Goal: Complete application form: Complete application form

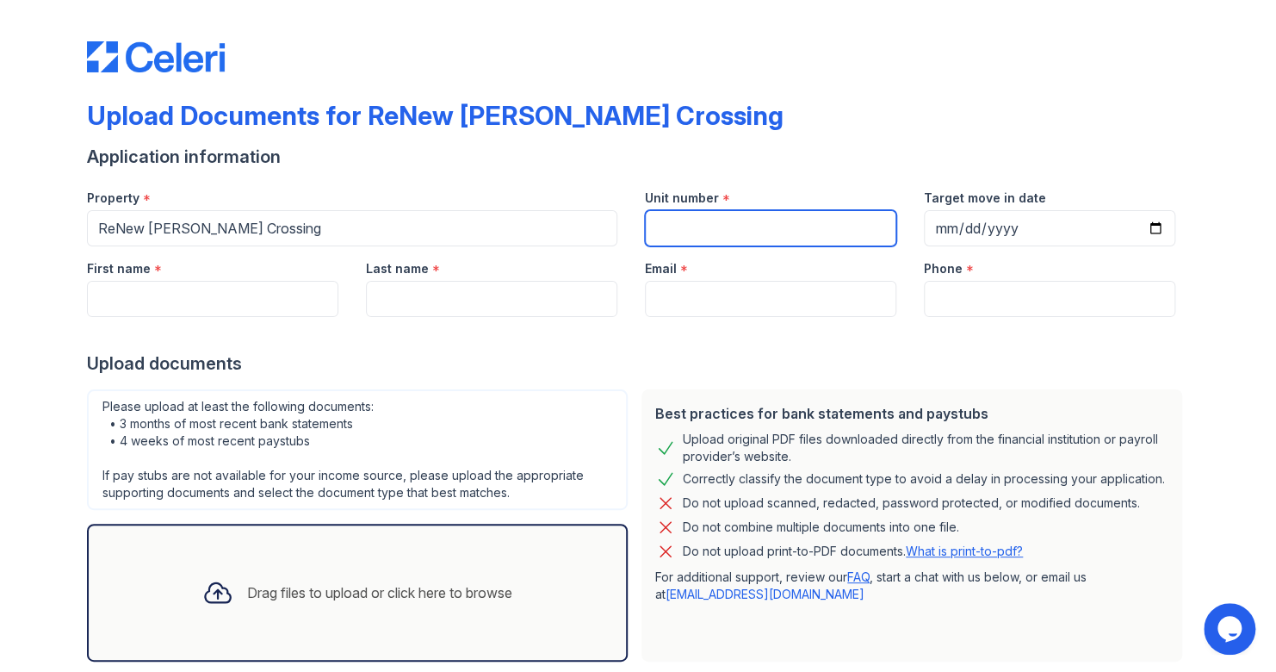
click at [749, 217] on input "Unit number" at bounding box center [770, 228] width 251 height 36
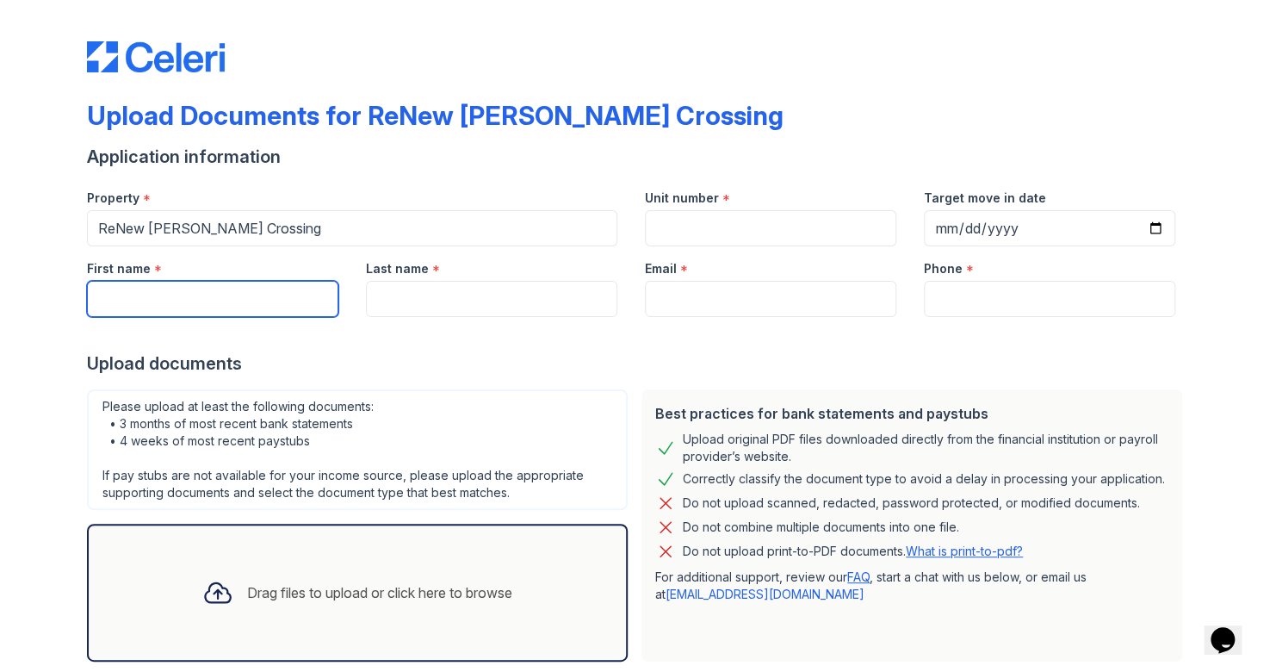
click at [268, 307] on input "First name" at bounding box center [212, 299] width 251 height 36
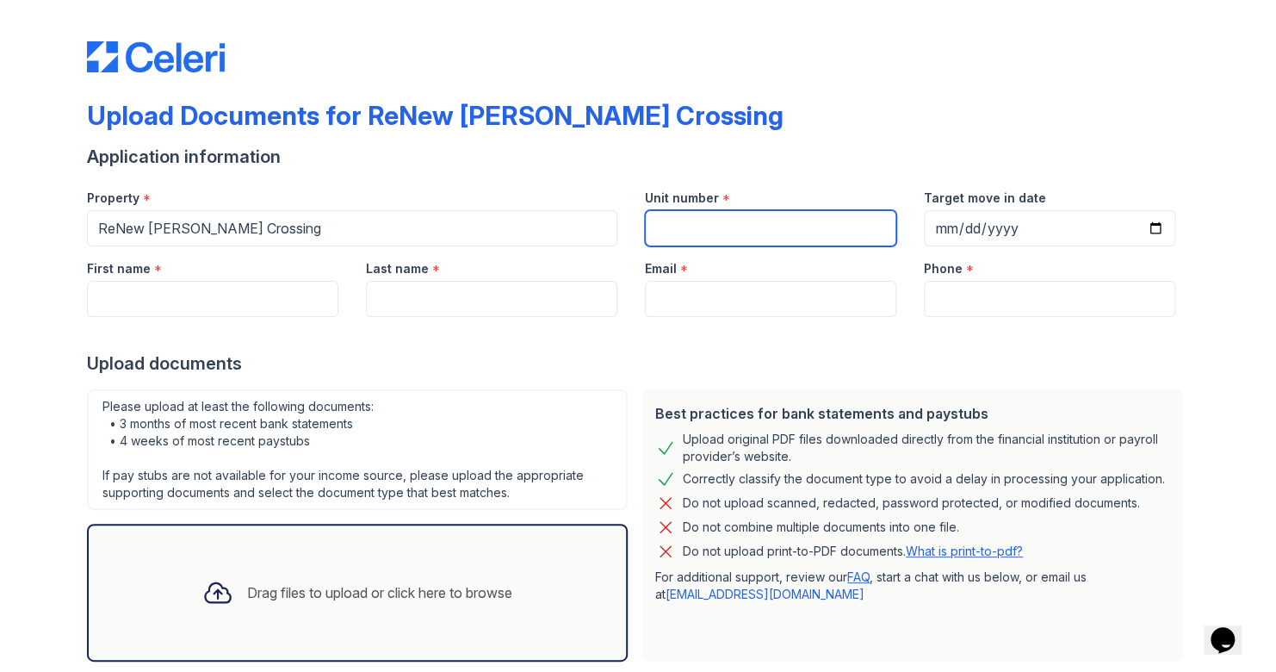
click at [821, 236] on input "Unit number" at bounding box center [770, 228] width 251 height 36
type input "8677A"
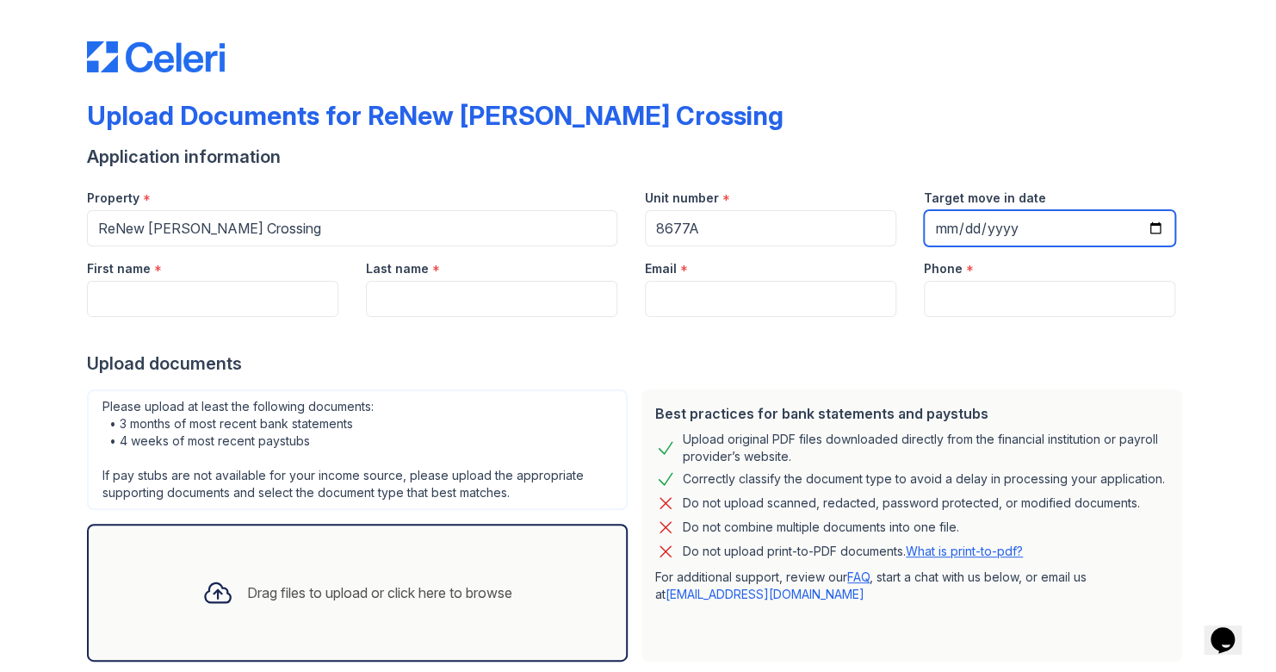
click at [1057, 220] on input "Target move in date" at bounding box center [1049, 228] width 251 height 36
click at [1157, 220] on input "Target move in date" at bounding box center [1049, 228] width 251 height 36
click at [1147, 226] on input "Target move in date" at bounding box center [1049, 228] width 251 height 36
type input "2026-01-17"
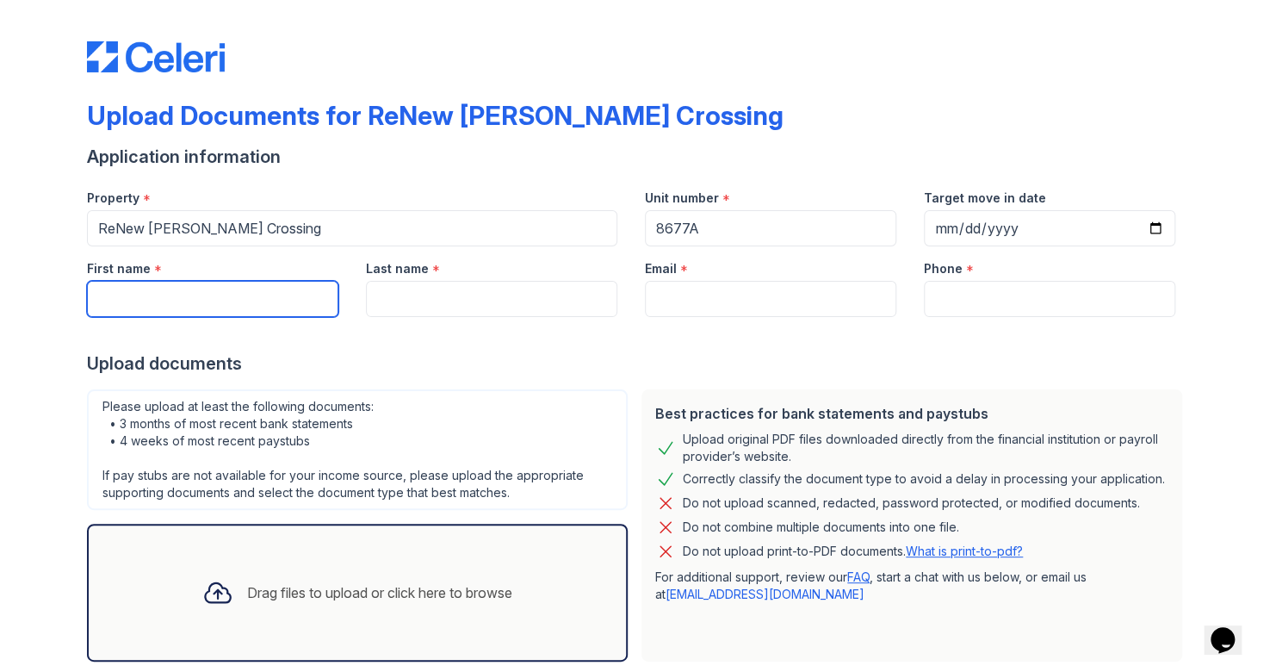
click at [235, 295] on input "First name" at bounding box center [212, 299] width 251 height 36
type input "Azyia"
type input "Ryans"
type input "(860) 605-7993"
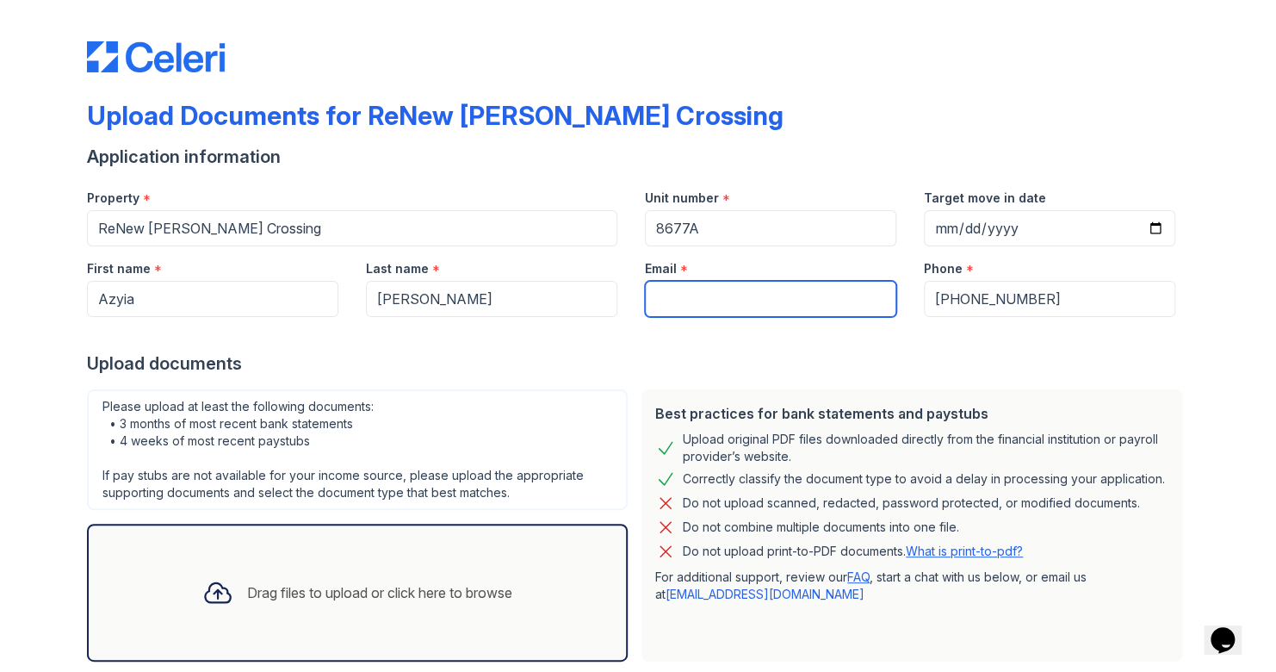
click at [718, 305] on input "Email" at bounding box center [770, 299] width 251 height 36
type input "azyiaryans@gmail.com"
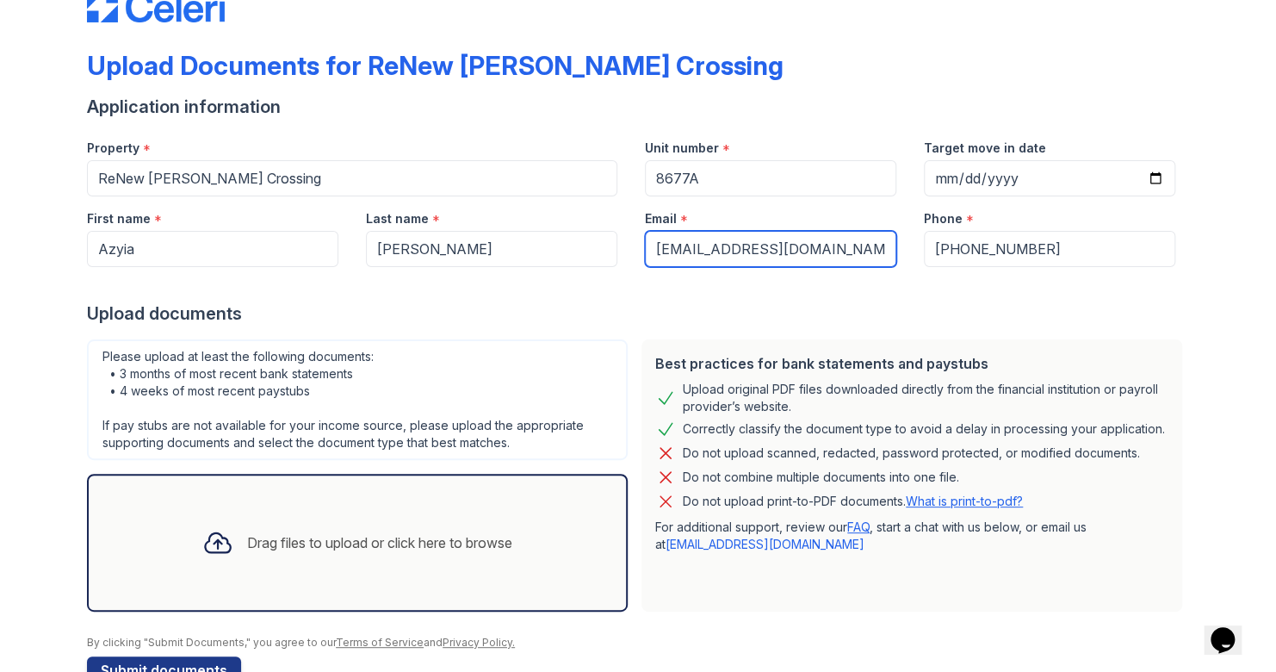
scroll to position [95, 0]
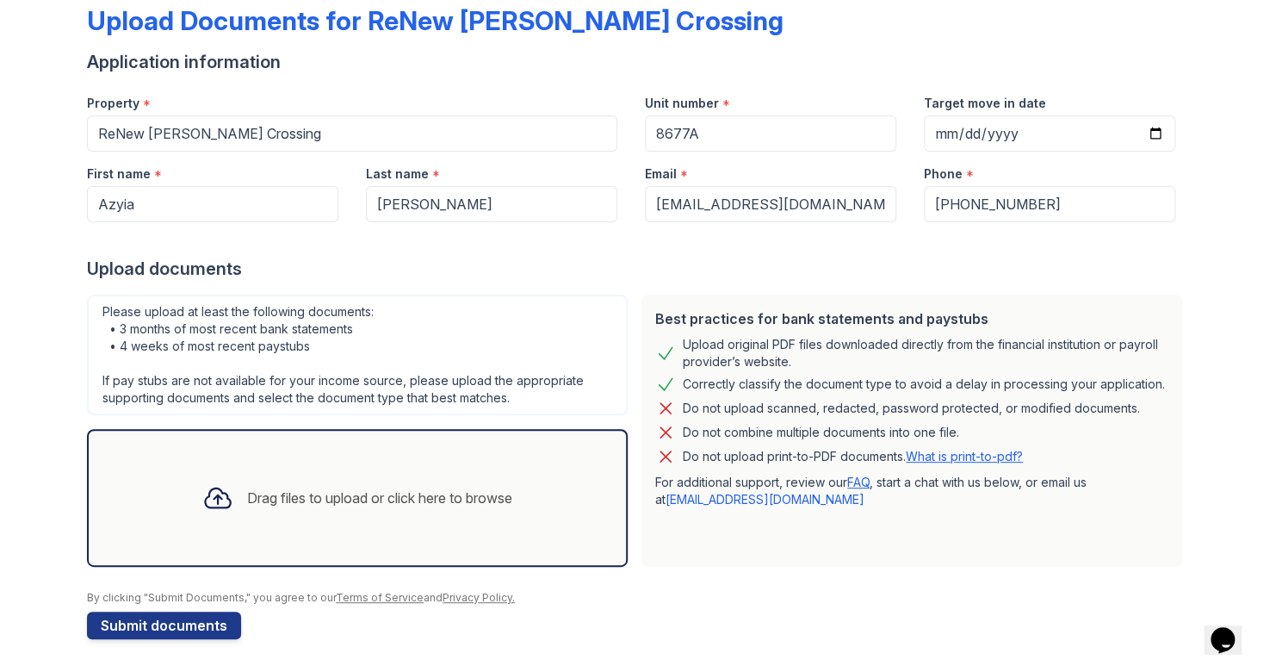
click at [273, 491] on div "Drag files to upload or click here to browse" at bounding box center [379, 497] width 265 height 21
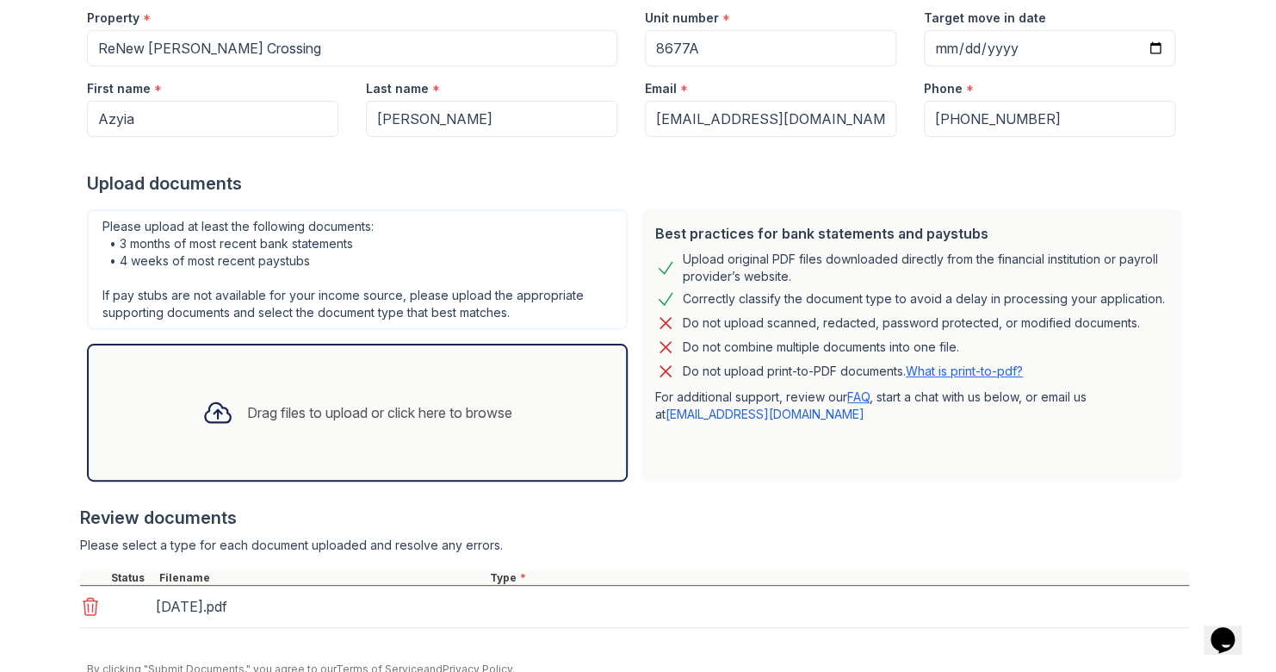
scroll to position [251, 0]
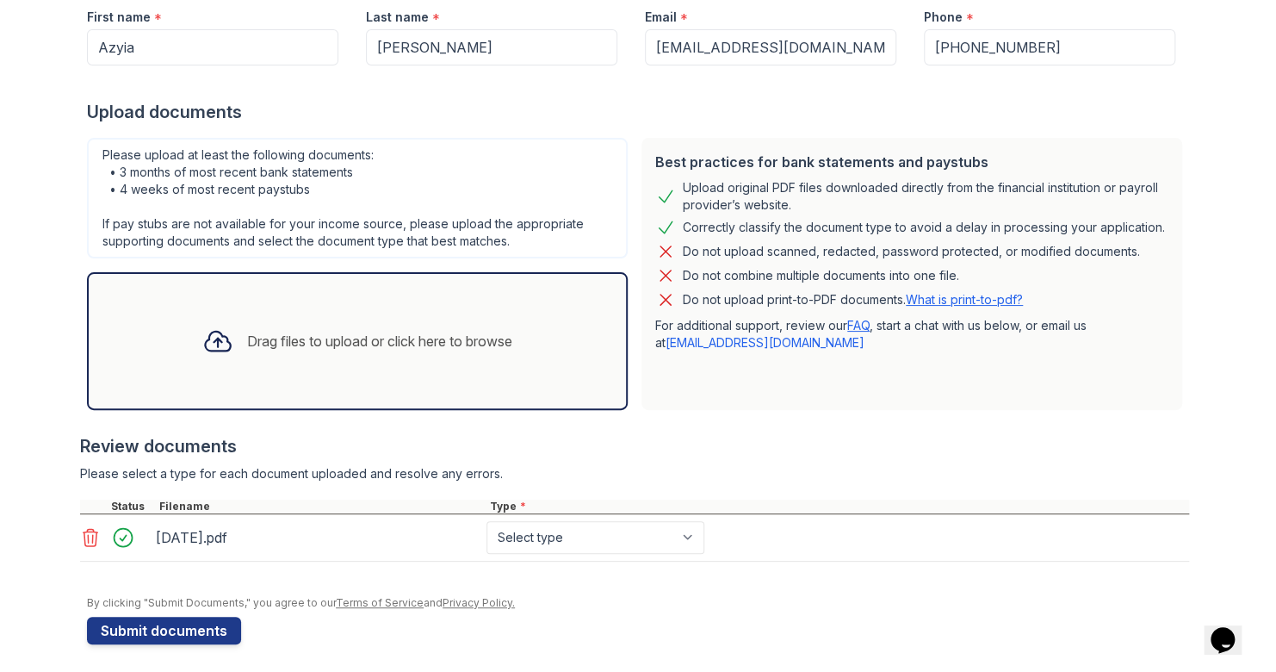
click at [307, 324] on div "Drag files to upload or click here to browse" at bounding box center [358, 341] width 338 height 59
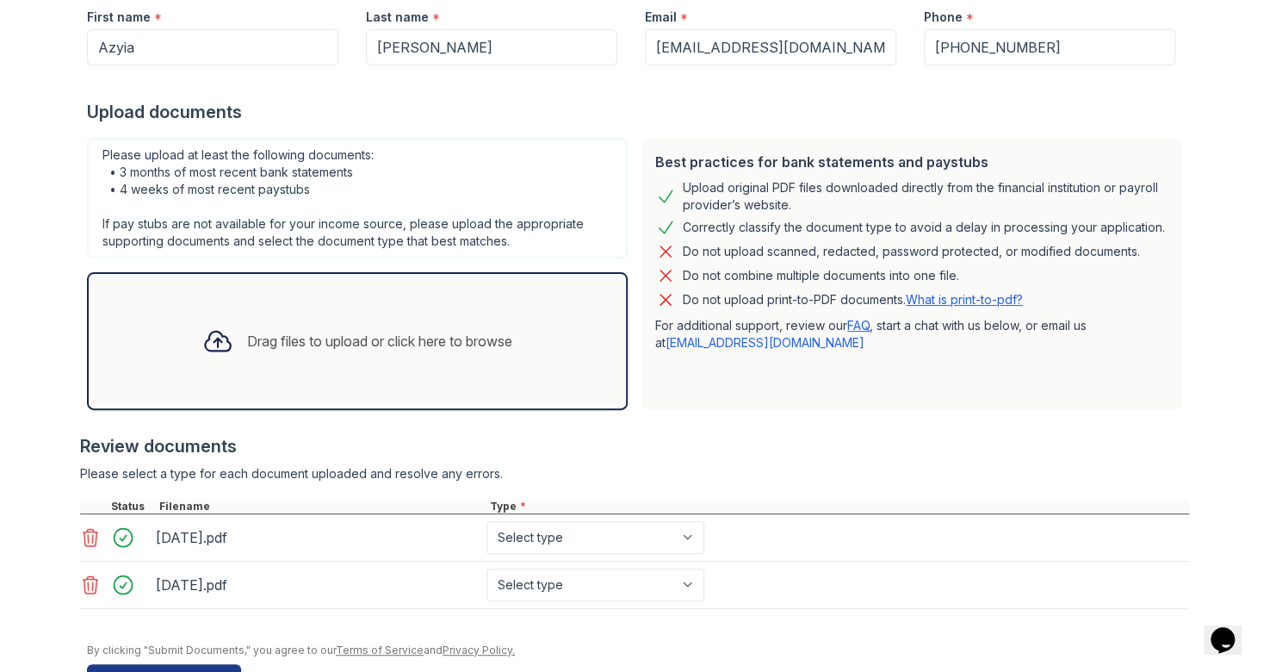
click at [349, 347] on div "Drag files to upload or click here to browse" at bounding box center [379, 341] width 265 height 21
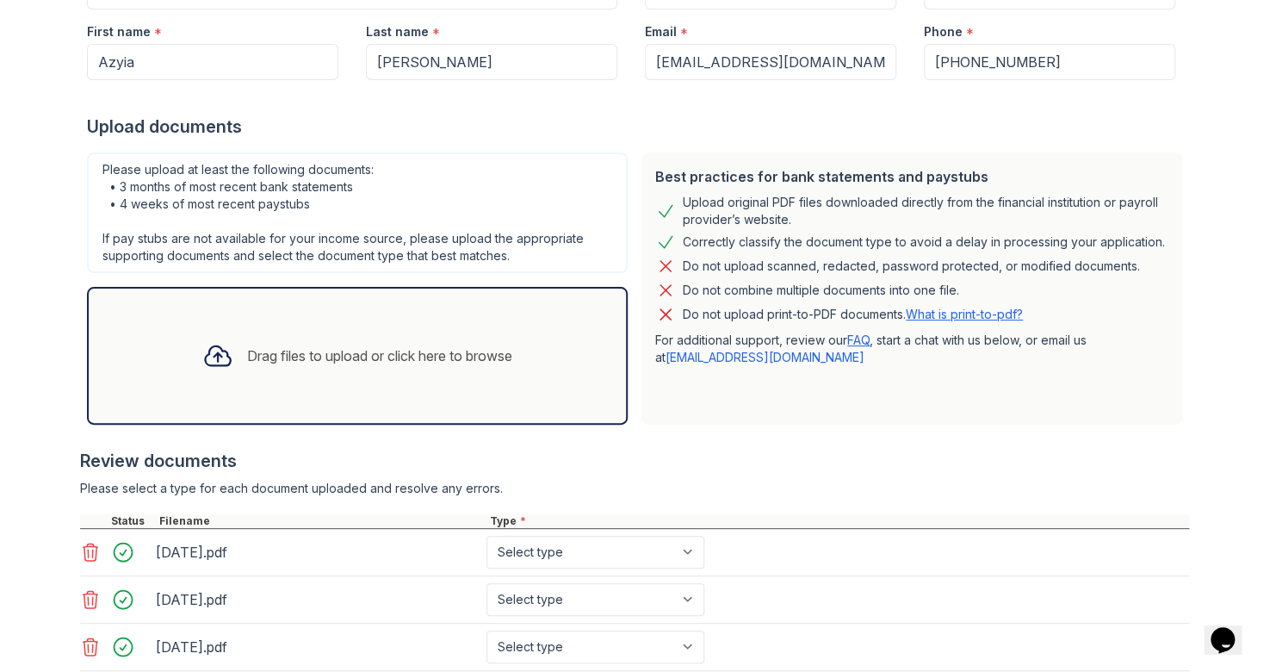
scroll to position [350, 0]
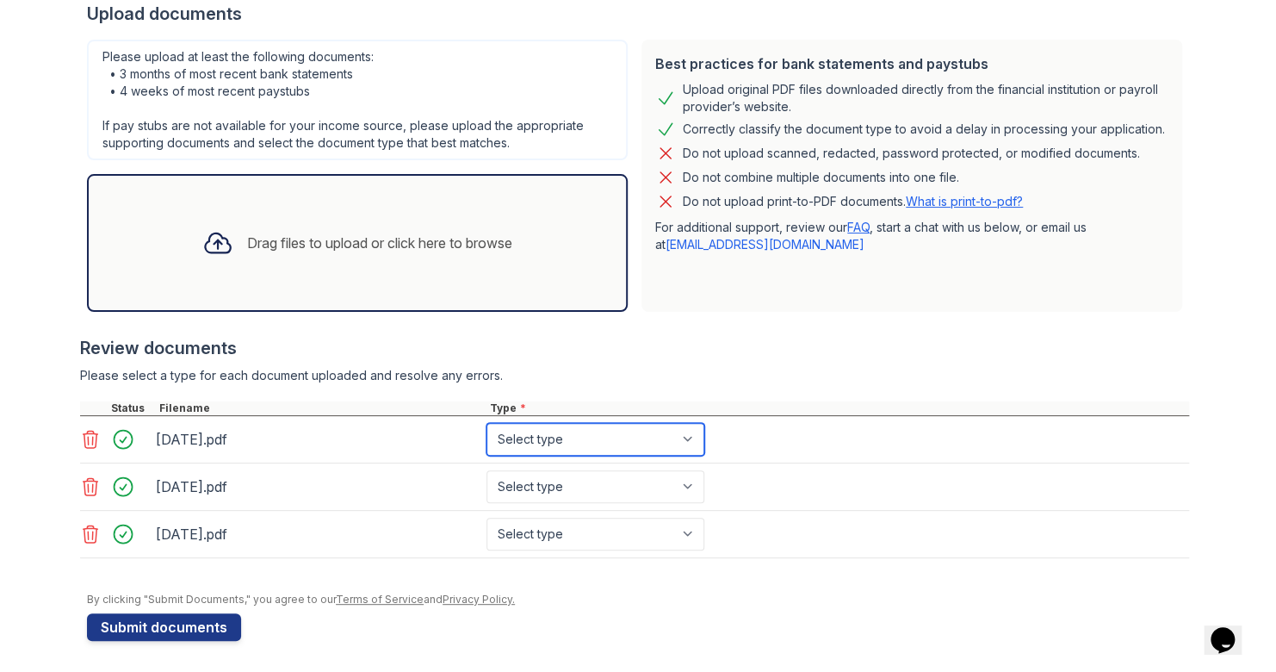
click at [570, 428] on select "Select type Paystub Bank Statement Offer Letter Tax Documents Benefit Award Let…" at bounding box center [595, 439] width 218 height 33
click at [486, 423] on select "Select type Paystub Bank Statement Offer Letter Tax Documents Benefit Award Let…" at bounding box center [595, 439] width 218 height 33
click at [578, 437] on select "Select type Paystub Bank Statement Offer Letter Tax Documents Benefit Award Let…" at bounding box center [595, 439] width 218 height 33
select select "bank_statement"
click at [486, 423] on select "Select type Paystub Bank Statement Offer Letter Tax Documents Benefit Award Let…" at bounding box center [595, 439] width 218 height 33
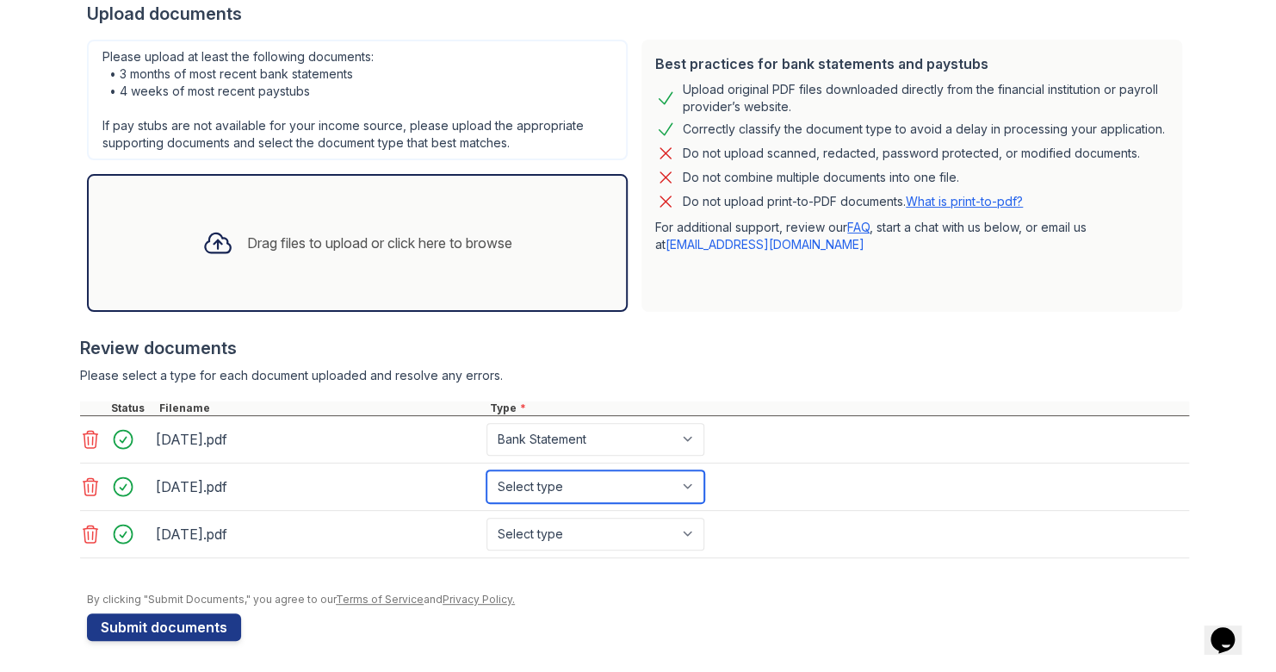
click at [579, 479] on select "Select type Paystub Bank Statement Offer Letter Tax Documents Benefit Award Let…" at bounding box center [595, 486] width 218 height 33
click at [486, 470] on select "Select type Paystub Bank Statement Offer Letter Tax Documents Benefit Award Let…" at bounding box center [595, 486] width 218 height 33
click at [594, 489] on select "Select type Paystub Bank Statement Offer Letter Tax Documents Benefit Award Let…" at bounding box center [595, 486] width 218 height 33
select select "bank_statement"
click at [486, 470] on select "Select type Paystub Bank Statement Offer Letter Tax Documents Benefit Award Let…" at bounding box center [595, 486] width 218 height 33
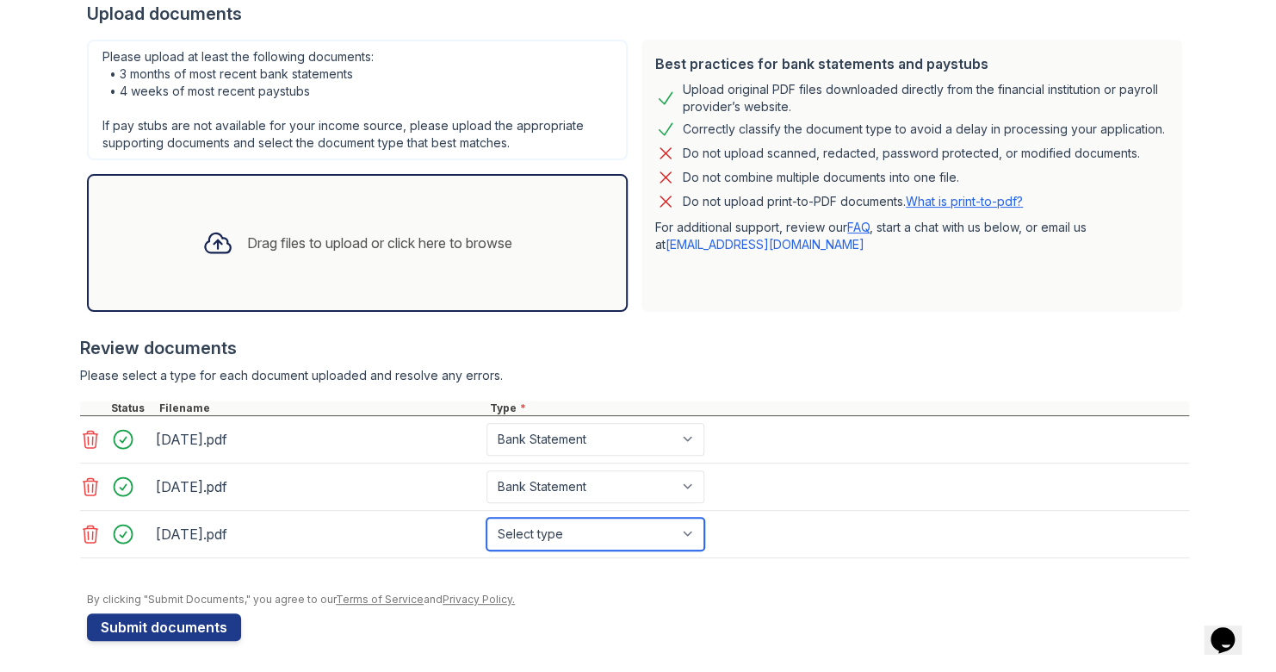
click at [619, 526] on select "Select type Paystub Bank Statement Offer Letter Tax Documents Benefit Award Let…" at bounding box center [595, 533] width 218 height 33
click at [619, 527] on select "Select type Paystub Bank Statement Offer Letter Tax Documents Benefit Award Let…" at bounding box center [595, 533] width 218 height 33
select select "bank_statement"
click at [486, 517] on select "Select type Paystub Bank Statement Offer Letter Tax Documents Benefit Award Let…" at bounding box center [595, 533] width 218 height 33
click at [753, 583] on div at bounding box center [638, 583] width 1102 height 17
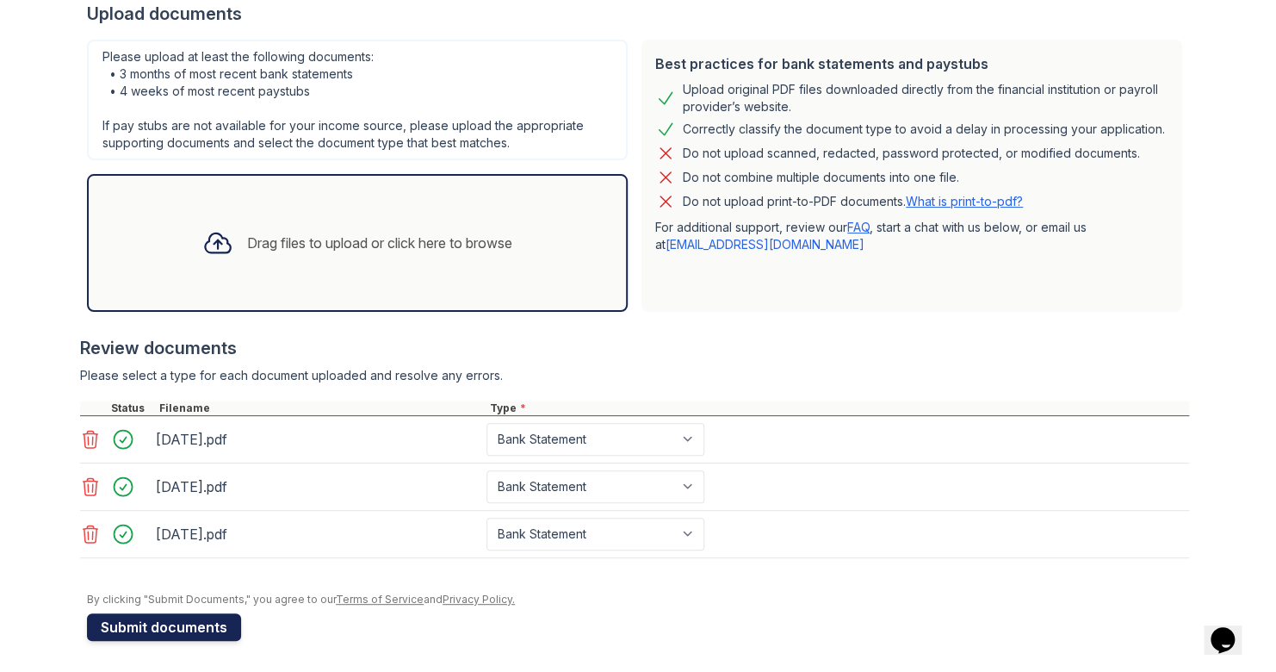
click at [198, 623] on button "Submit documents" at bounding box center [164, 627] width 154 height 28
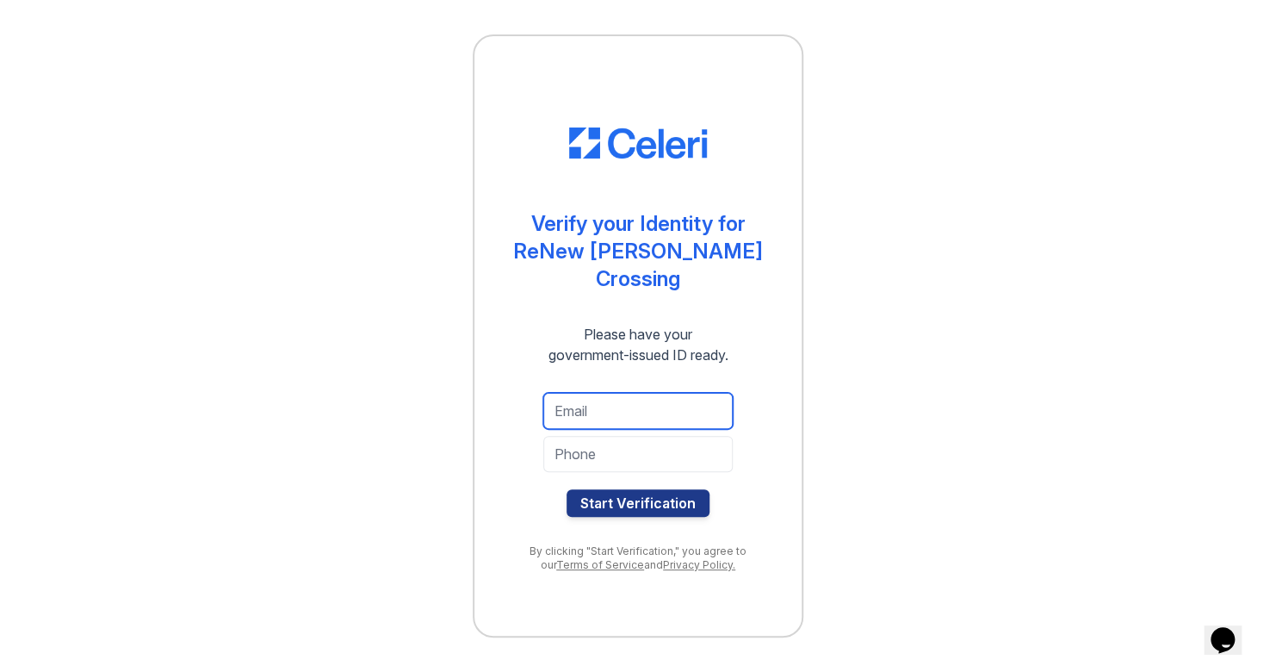
click at [669, 393] on input "email" at bounding box center [637, 411] width 189 height 36
type input "azyiaryans@gmail.com"
type input "(860) 605-7993"
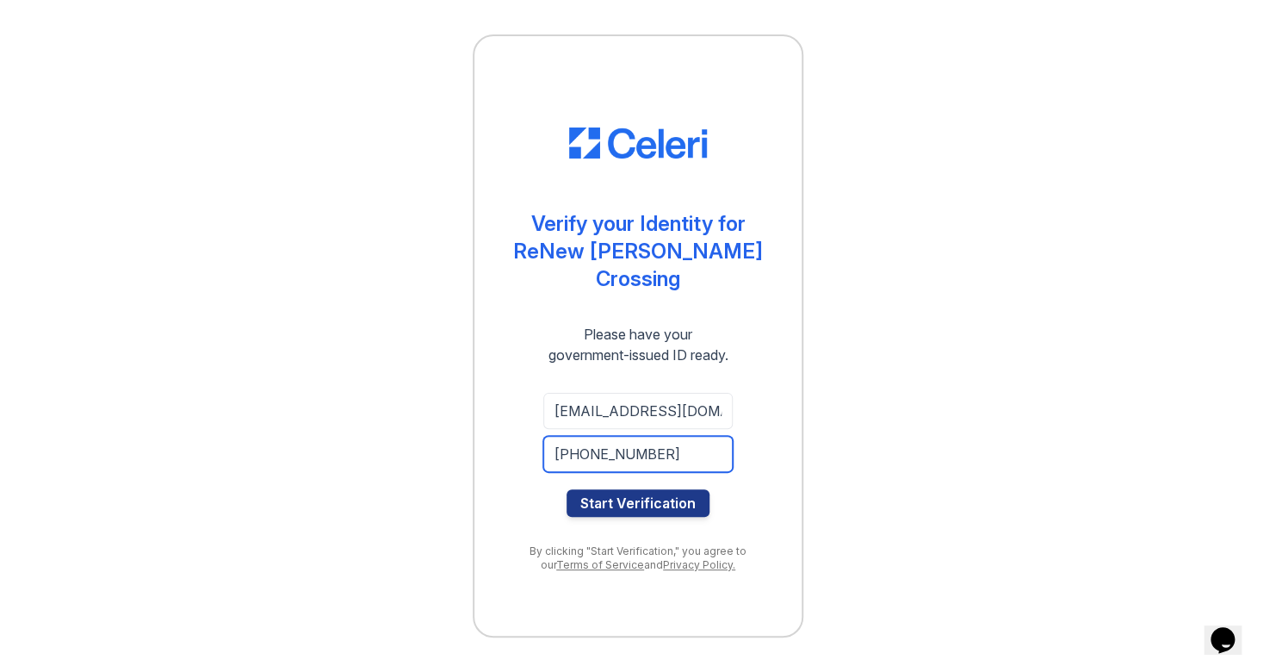
drag, startPoint x: 678, startPoint y: 435, endPoint x: 400, endPoint y: 437, distance: 277.3
click at [400, 437] on div "Verify your Identity for ReNew Howard Crossing Please have your government-issu…" at bounding box center [638, 336] width 1221 height 672
click at [626, 447] on input "tel" at bounding box center [637, 454] width 189 height 36
type input "(860) 605-7993"
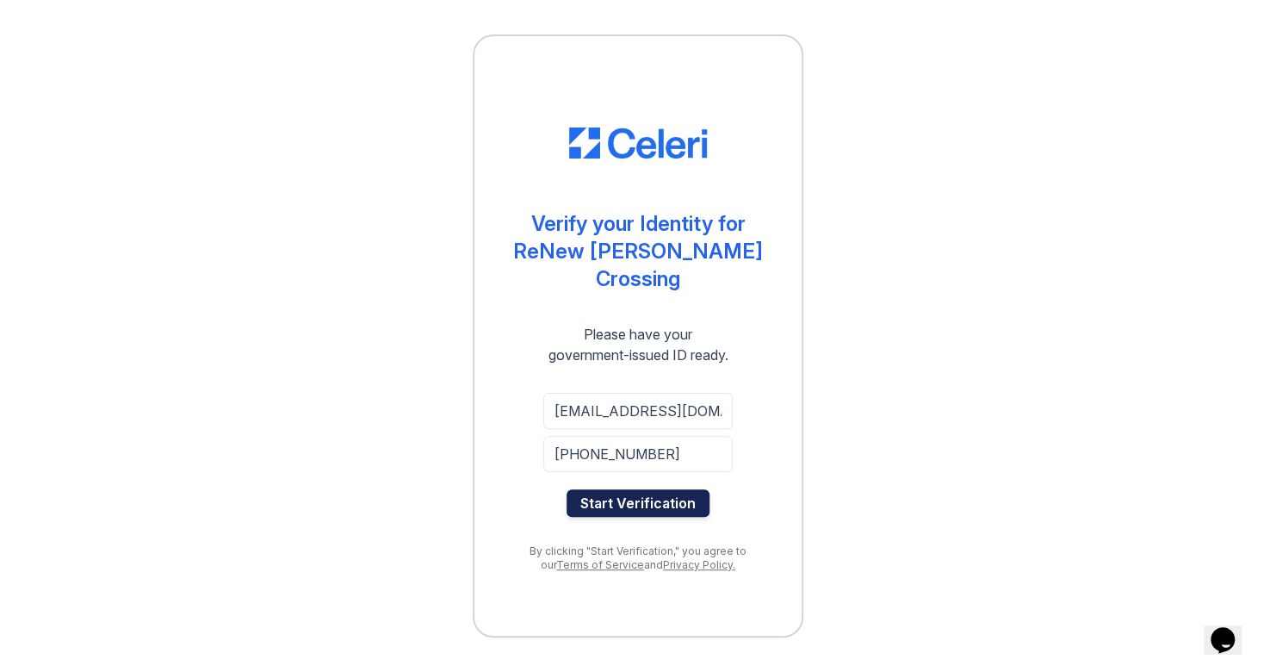
click at [662, 498] on button "Start Verification" at bounding box center [638, 503] width 143 height 28
